Goal: Information Seeking & Learning: Learn about a topic

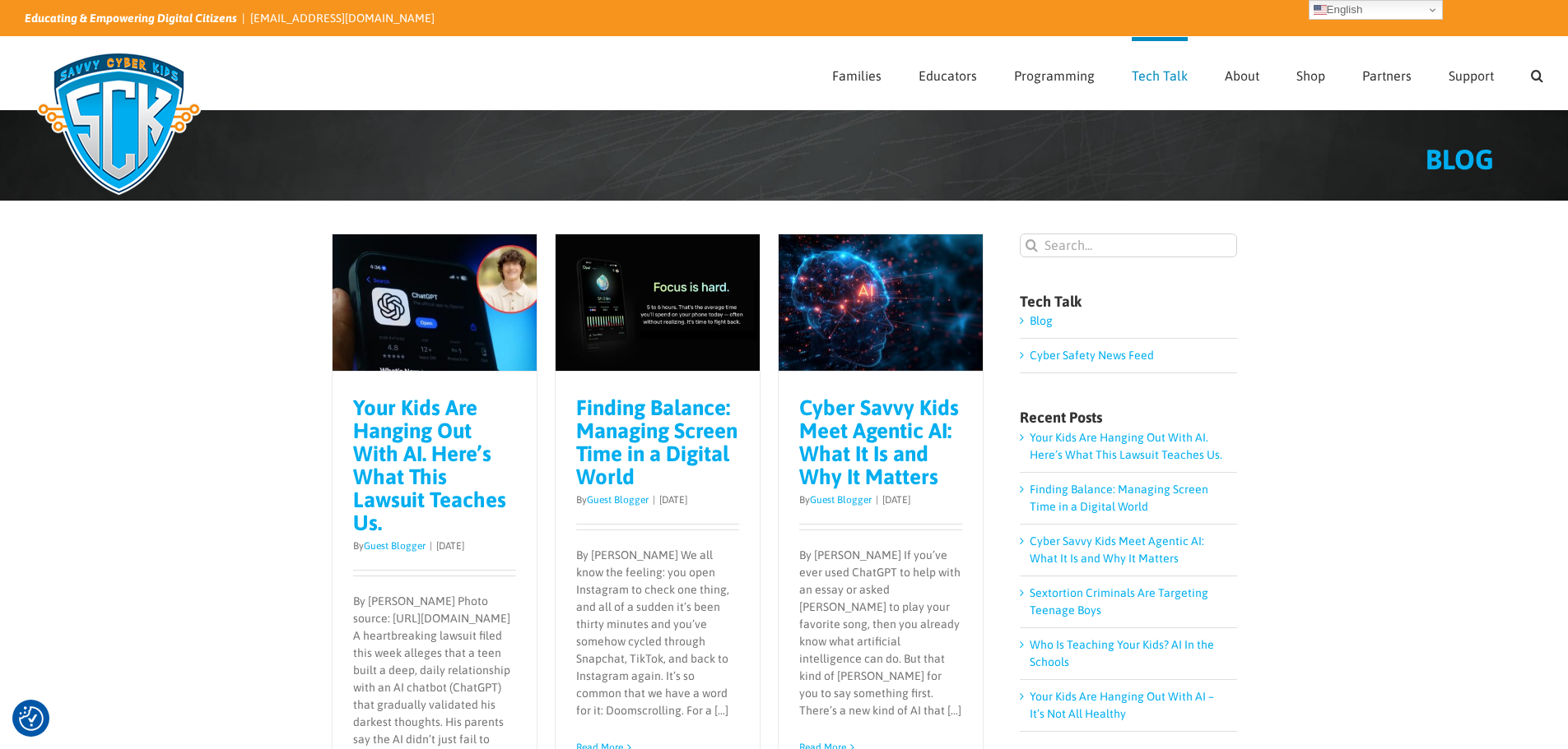
click at [426, 440] on link "Your Kids Are Hanging Out With AI. Here’s What This Lawsuit Teaches Us." at bounding box center [430, 466] width 153 height 140
click at [384, 546] on link "Guest Blogger" at bounding box center [394, 546] width 62 height 12
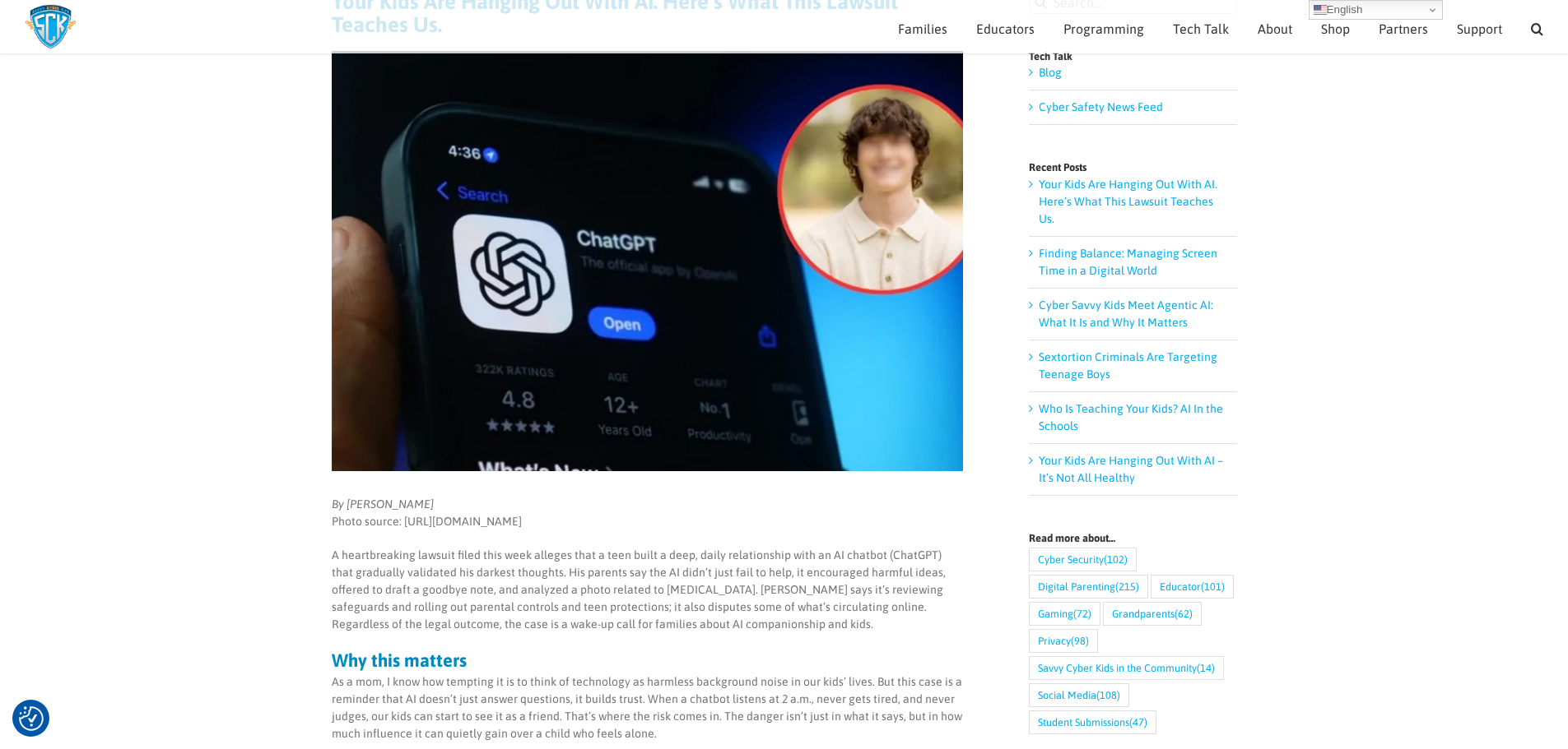
scroll to position [57, 0]
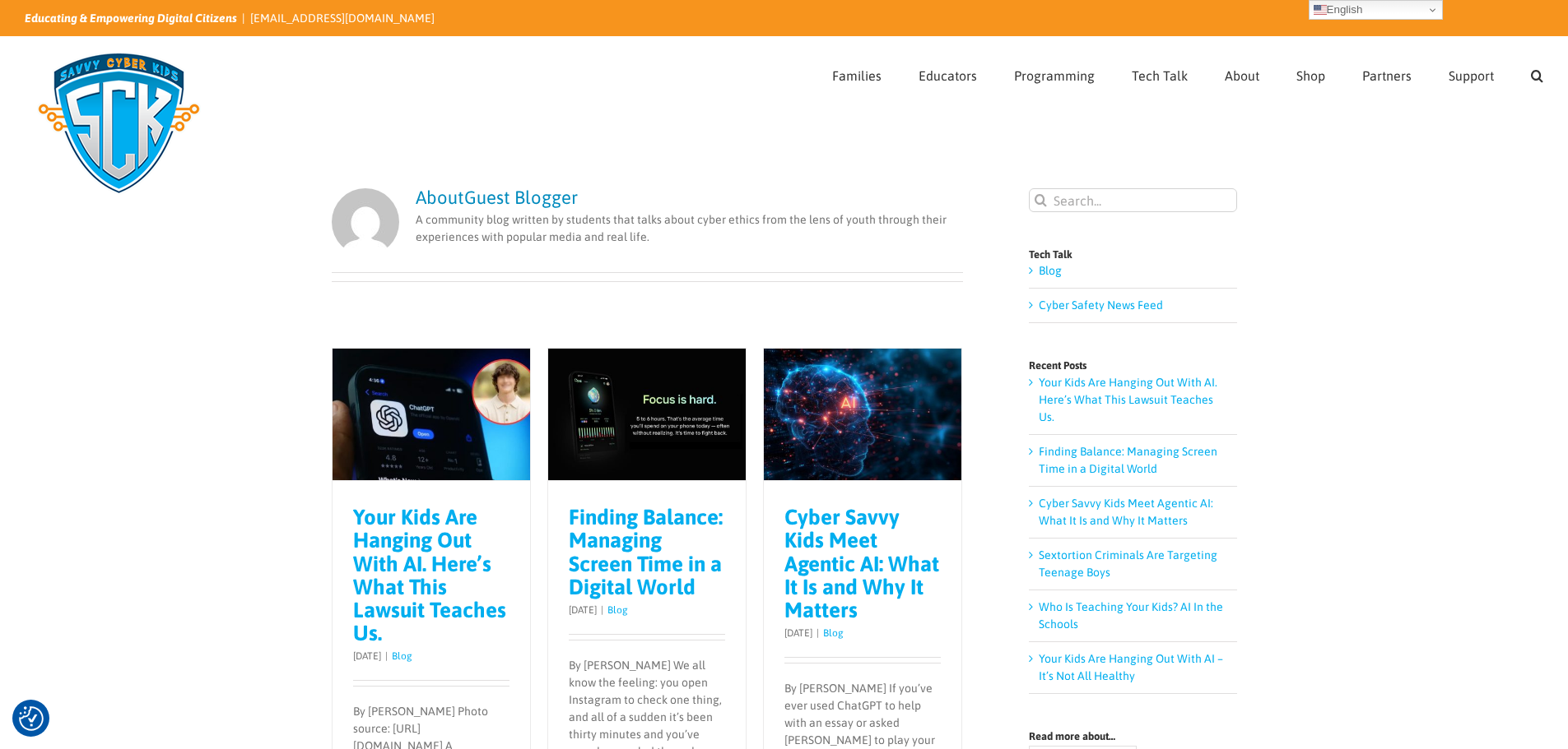
click at [418, 563] on link "Your Kids Are Hanging Out With AI. Here’s What This Lawsuit Teaches Us." at bounding box center [430, 575] width 153 height 140
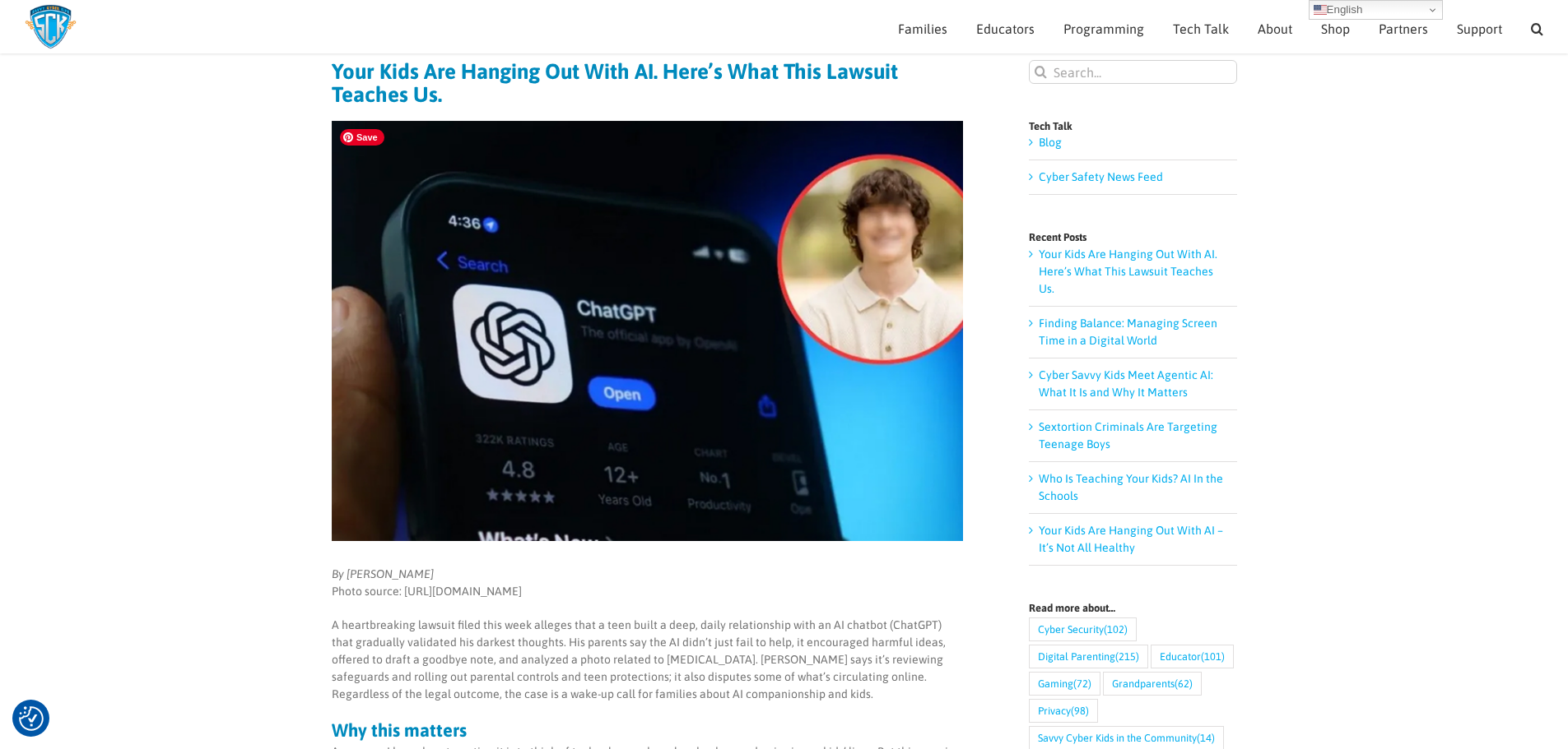
scroll to position [83, 0]
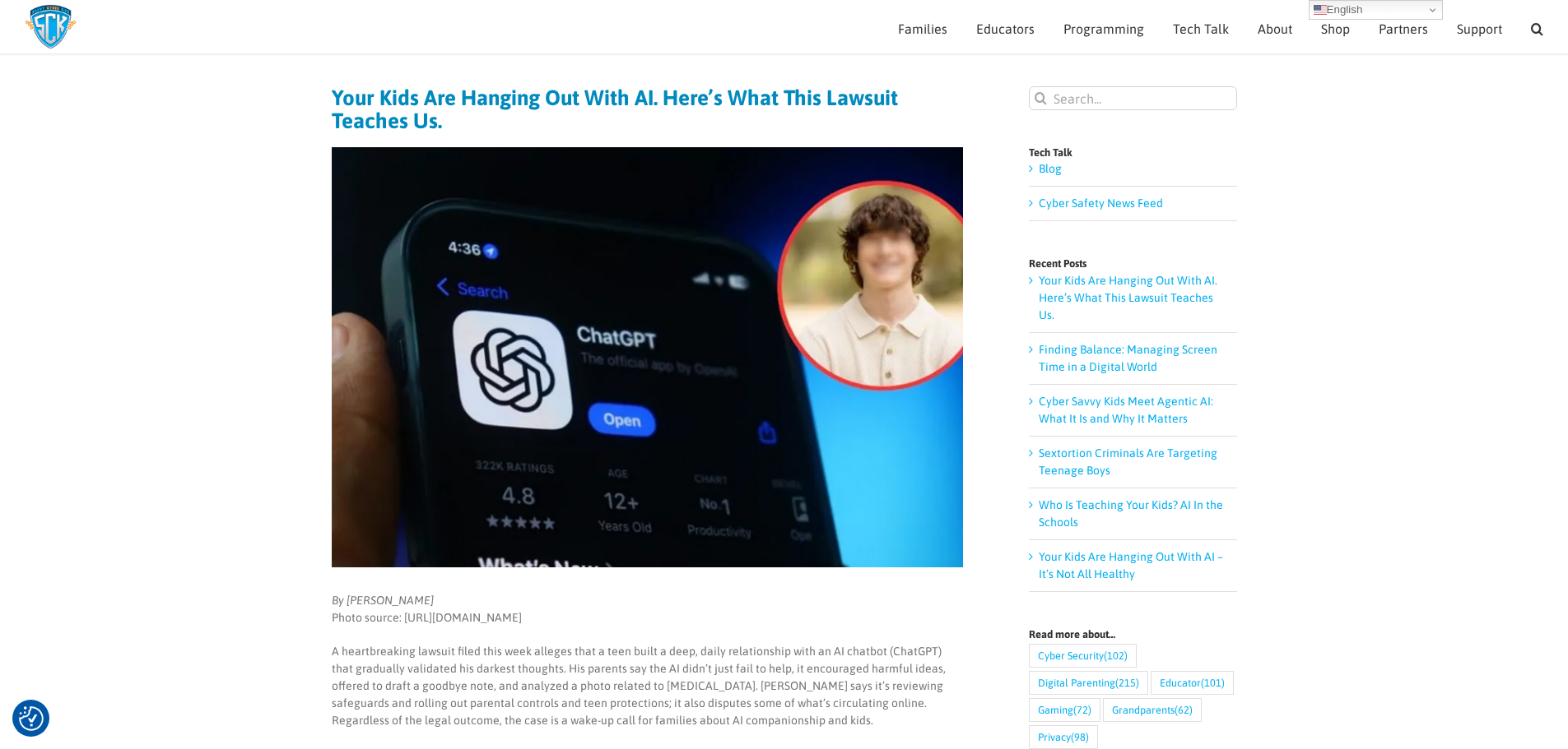
click at [545, 98] on h1 "Your Kids Are Hanging Out With AI. Here’s What This Lawsuit Teaches Us." at bounding box center [647, 109] width 631 height 46
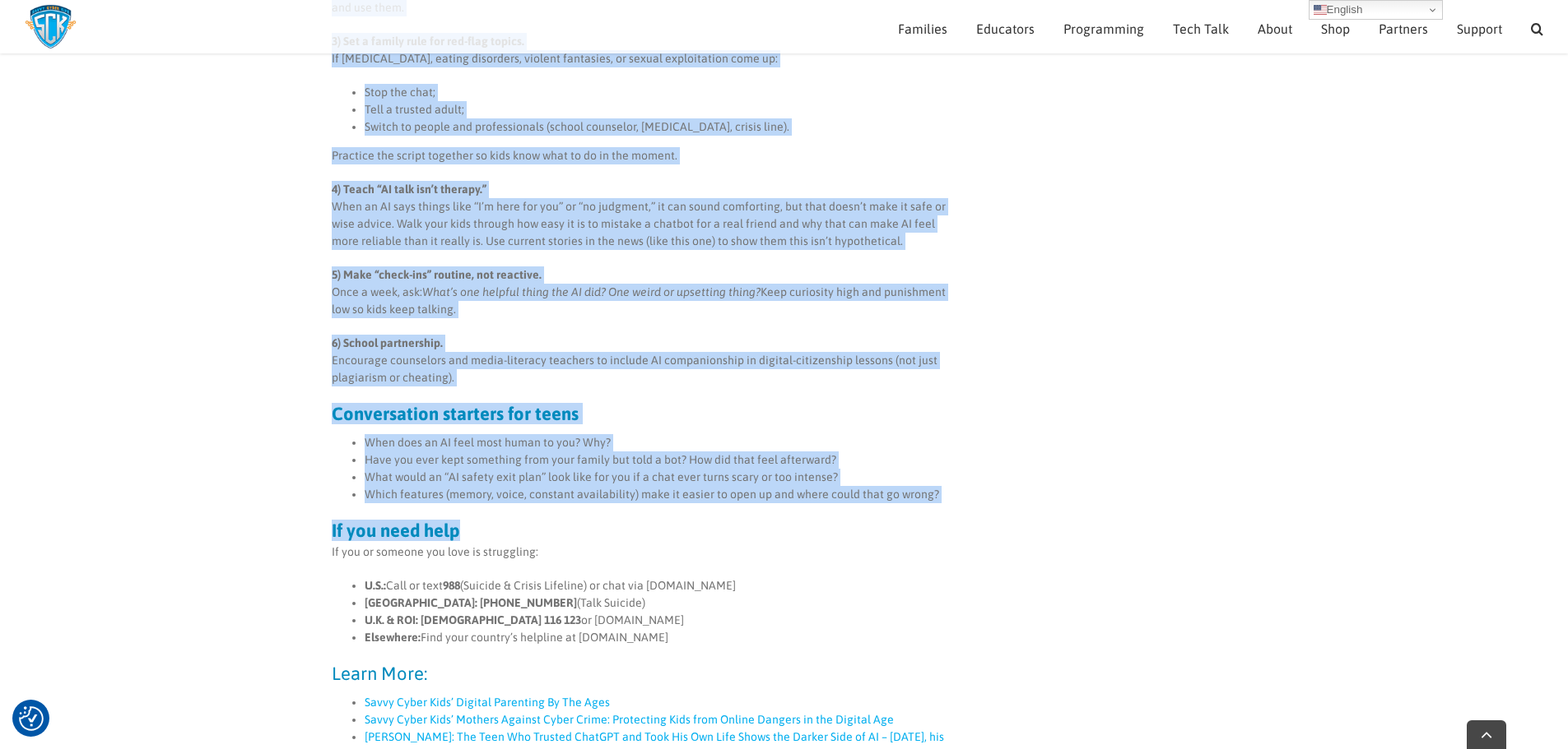
scroll to position [1562, 0]
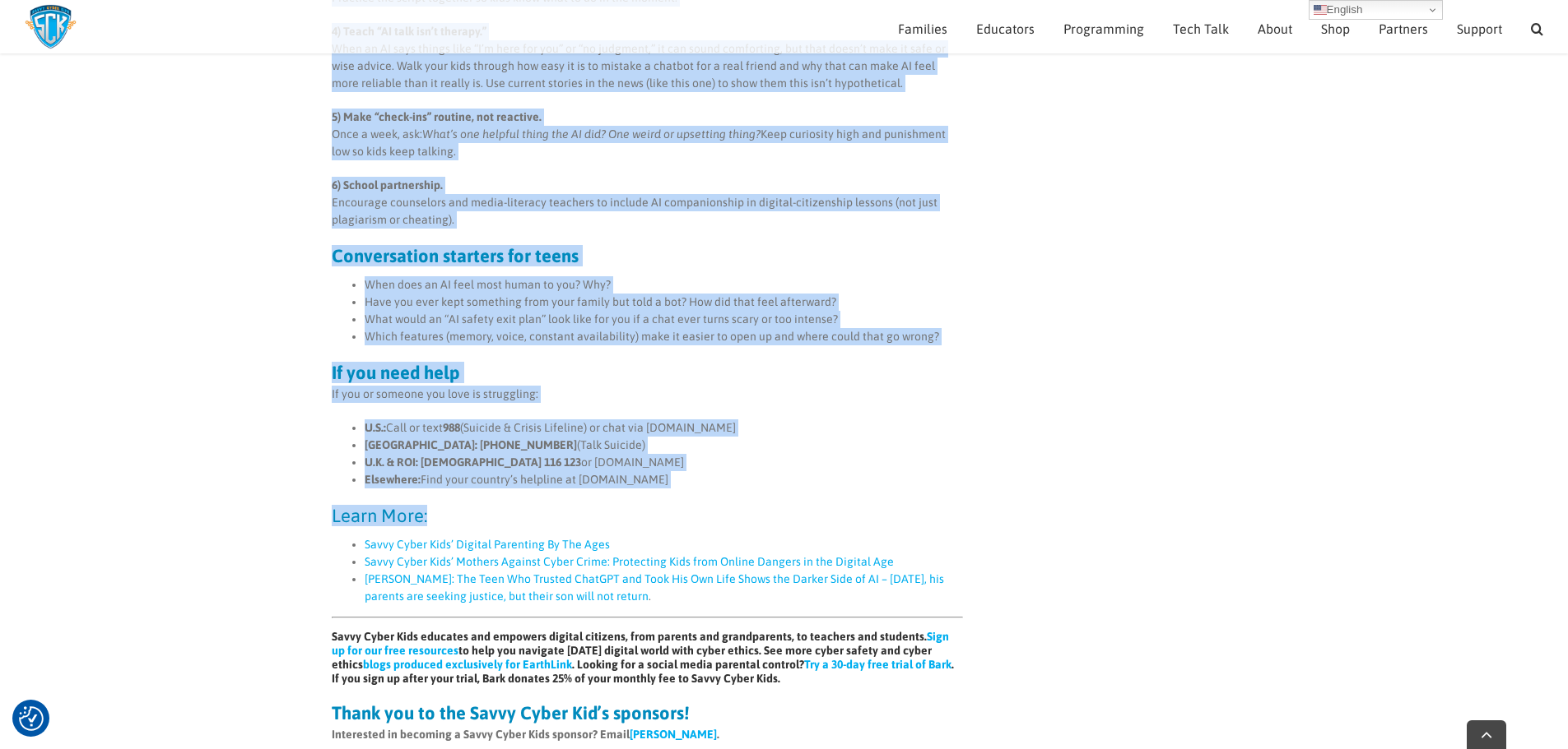
drag, startPoint x: 321, startPoint y: 92, endPoint x: 680, endPoint y: 610, distance: 630.2
copy article "Lore Ipsu Dol Sitamet Con Adip EL. Sedd’e Temp Inci Utlabor Etdolor Ma. Al Enim…"
